Goal: Task Accomplishment & Management: Manage account settings

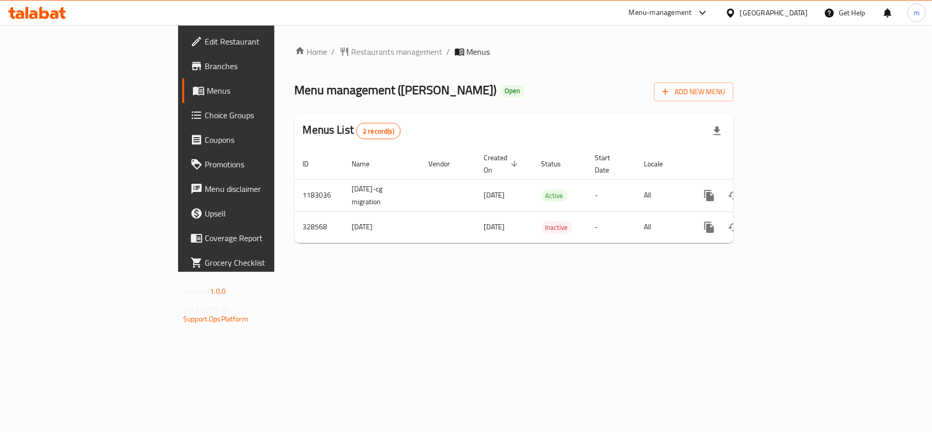
click at [740, 15] on div at bounding box center [732, 12] width 15 height 11
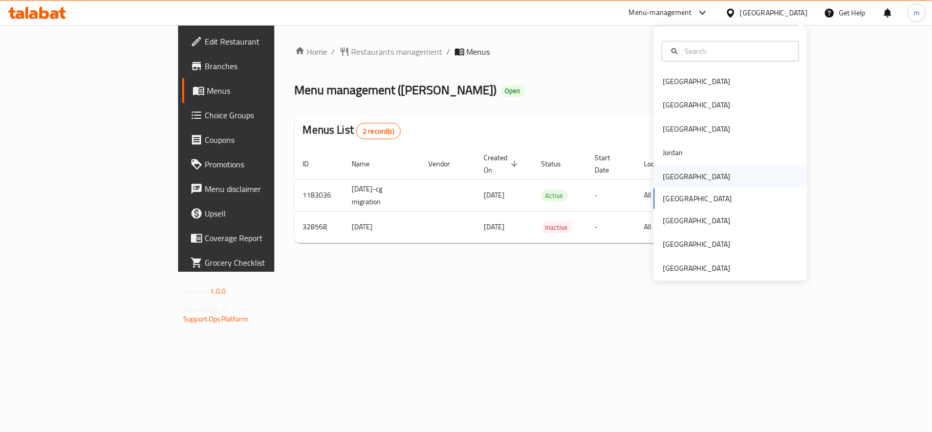
click at [676, 172] on div "[GEOGRAPHIC_DATA]" at bounding box center [697, 177] width 84 height 24
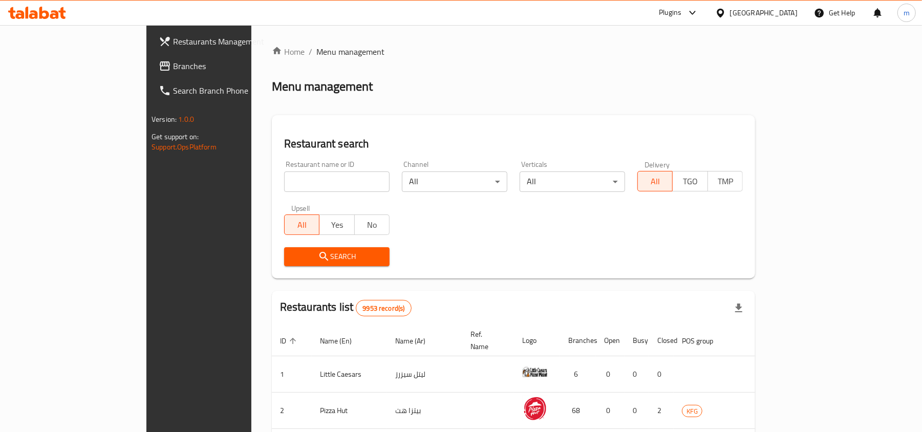
click at [173, 61] on span "Branches" at bounding box center [232, 66] width 119 height 12
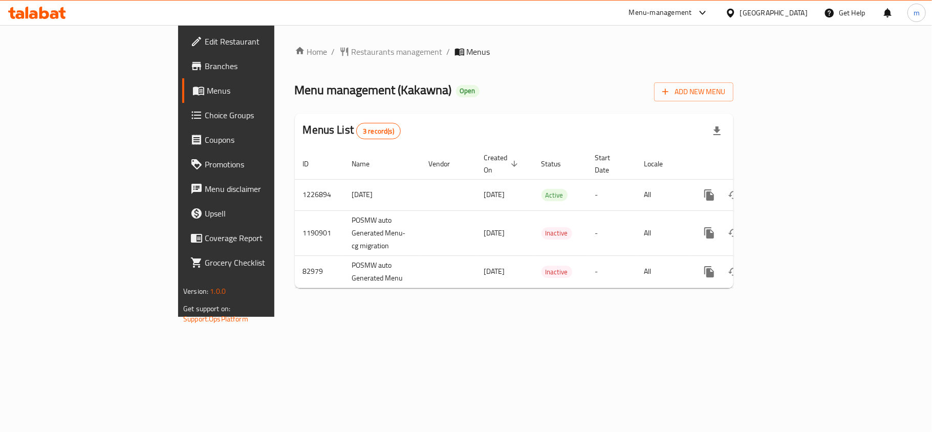
click at [205, 44] on span "Edit Restaurant" at bounding box center [265, 41] width 121 height 12
